Goal: Obtain resource: Download file/media

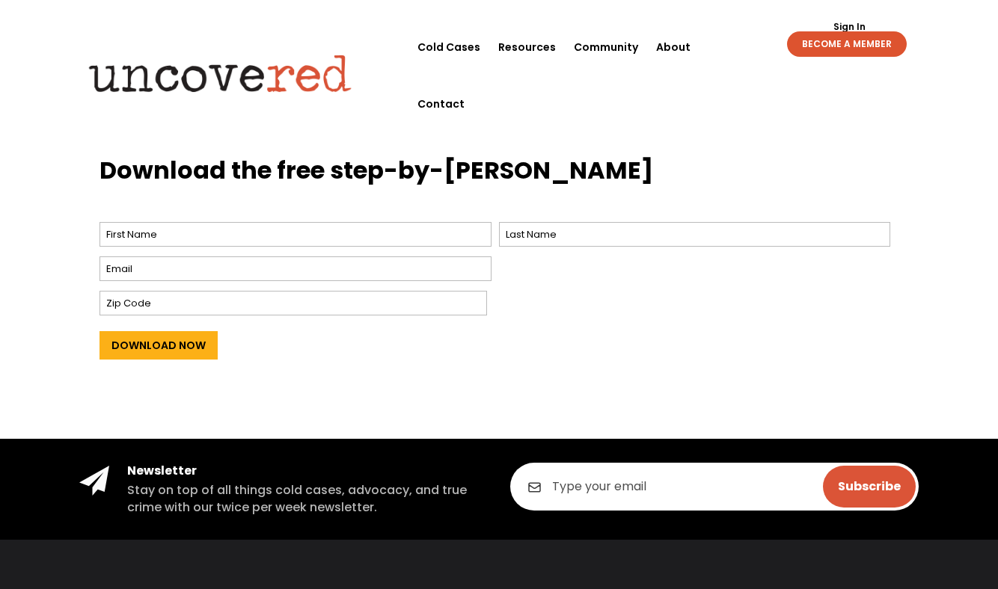
scroll to position [613, 0]
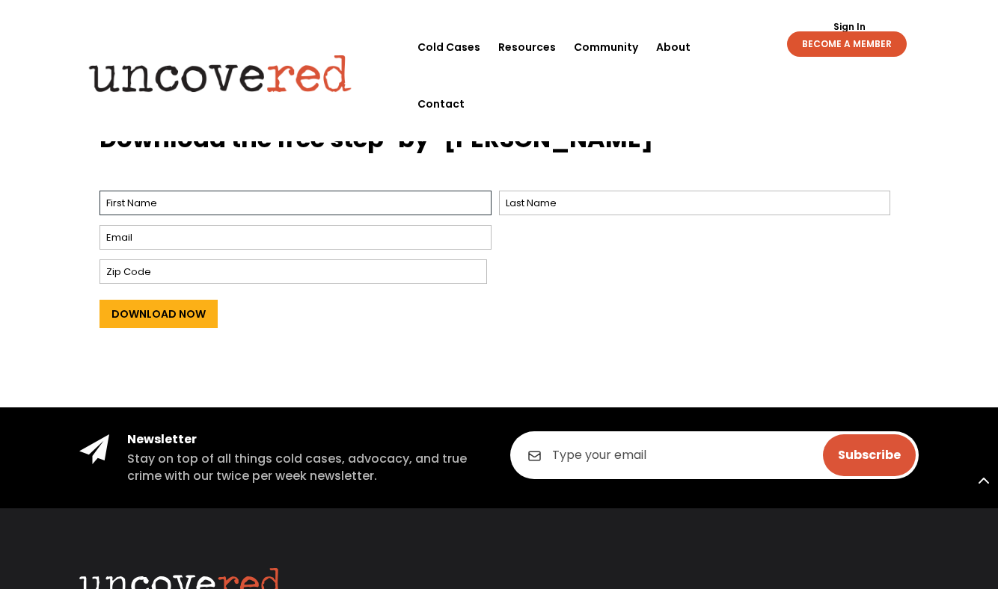
click at [185, 196] on input "First" at bounding box center [294, 203] width 391 height 25
type input "[PERSON_NAME]"
type input "[EMAIL_ADDRESS][DOMAIN_NAME]"
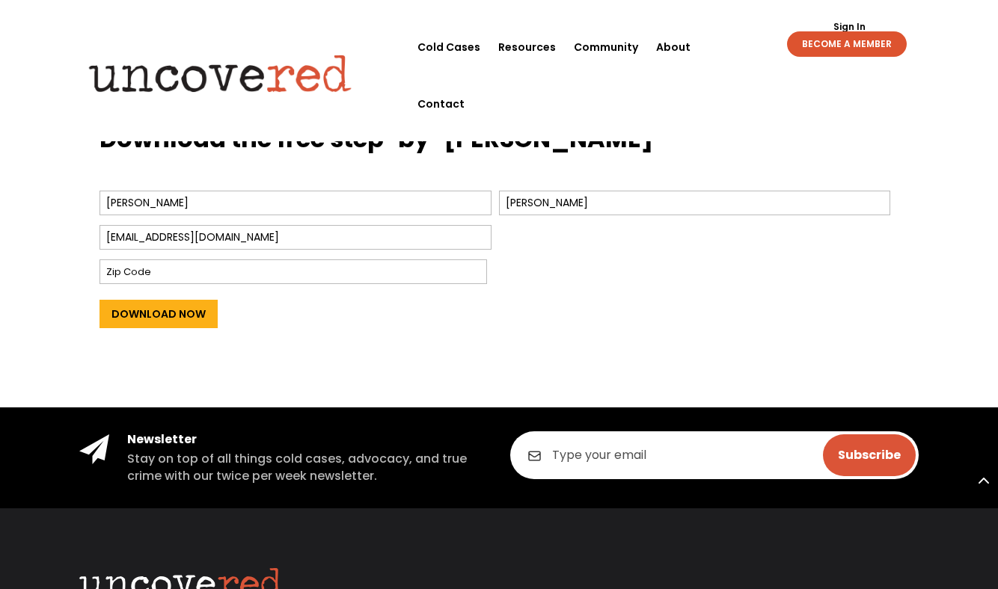
type input "04460"
click at [132, 238] on input "[EMAIL_ADDRESS][DOMAIN_NAME]" at bounding box center [295, 237] width 392 height 25
type input "[EMAIL_ADDRESS][DOMAIN_NAME]"
click at [203, 321] on input "Download Now" at bounding box center [158, 314] width 118 height 28
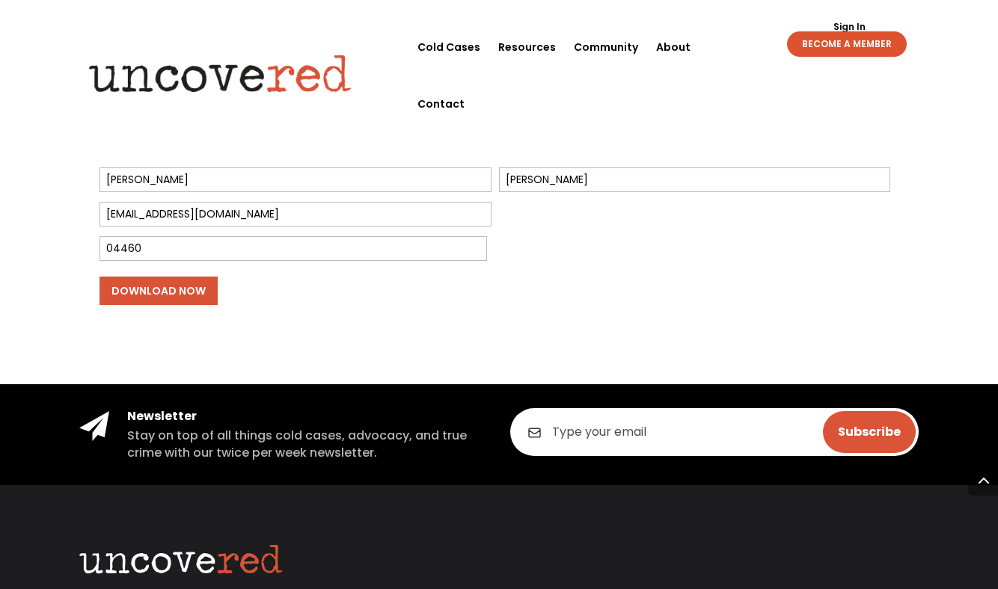
scroll to position [636, 0]
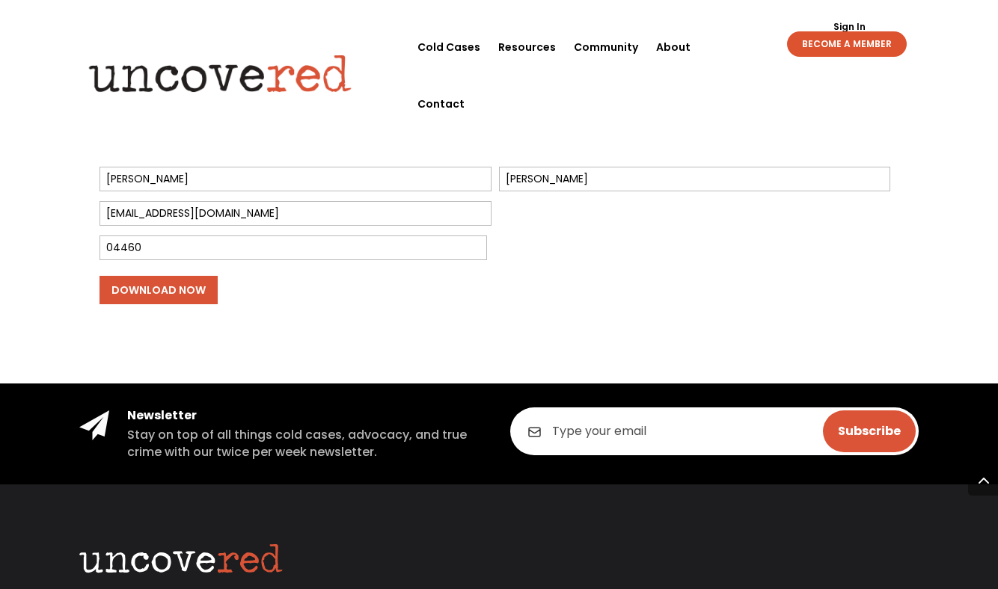
click at [185, 290] on input "Download Now" at bounding box center [158, 290] width 118 height 28
